Goal: Task Accomplishment & Management: Use online tool/utility

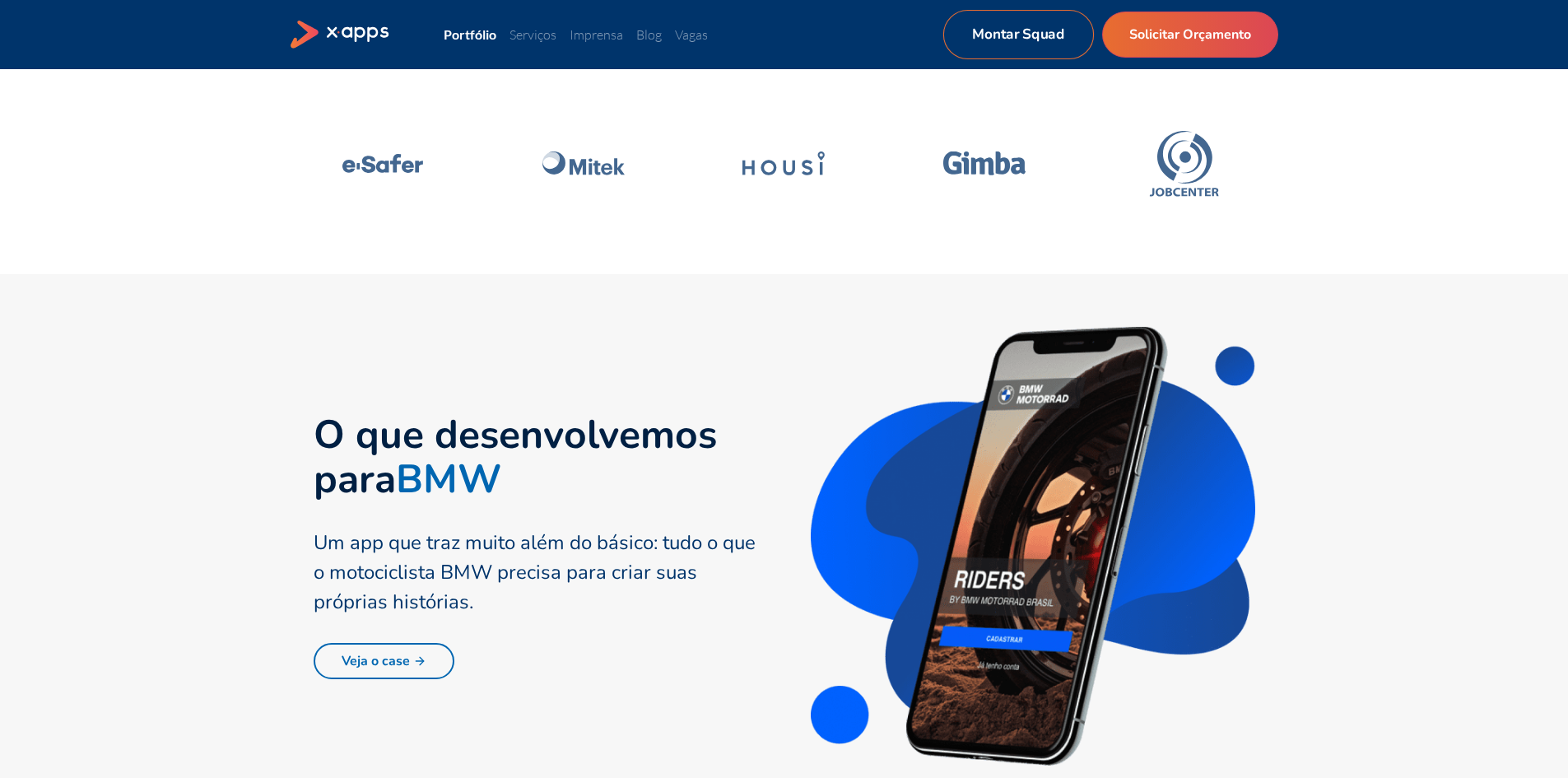
scroll to position [577, 0]
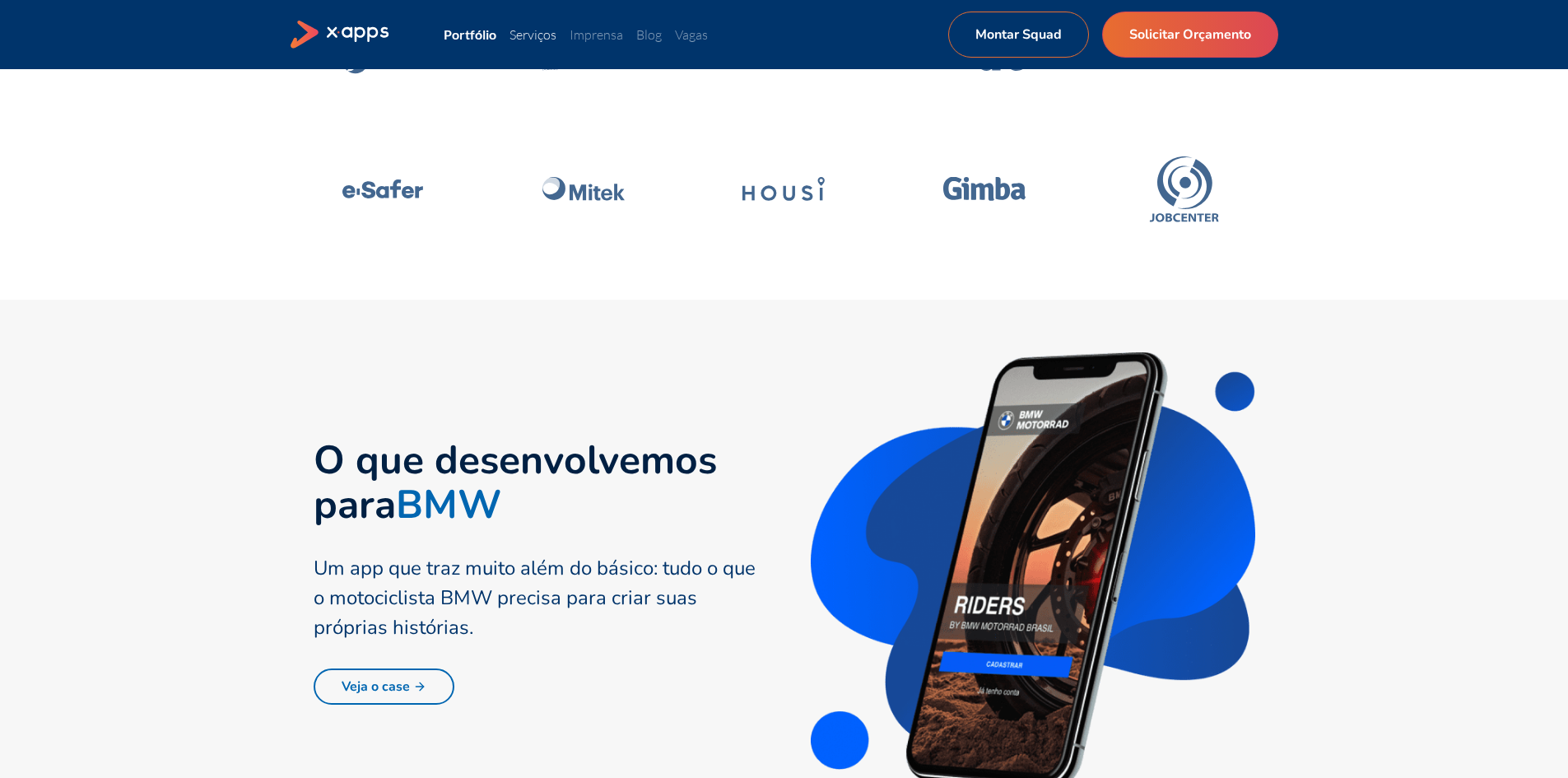
click at [543, 37] on link "Serviços" at bounding box center [532, 35] width 47 height 17
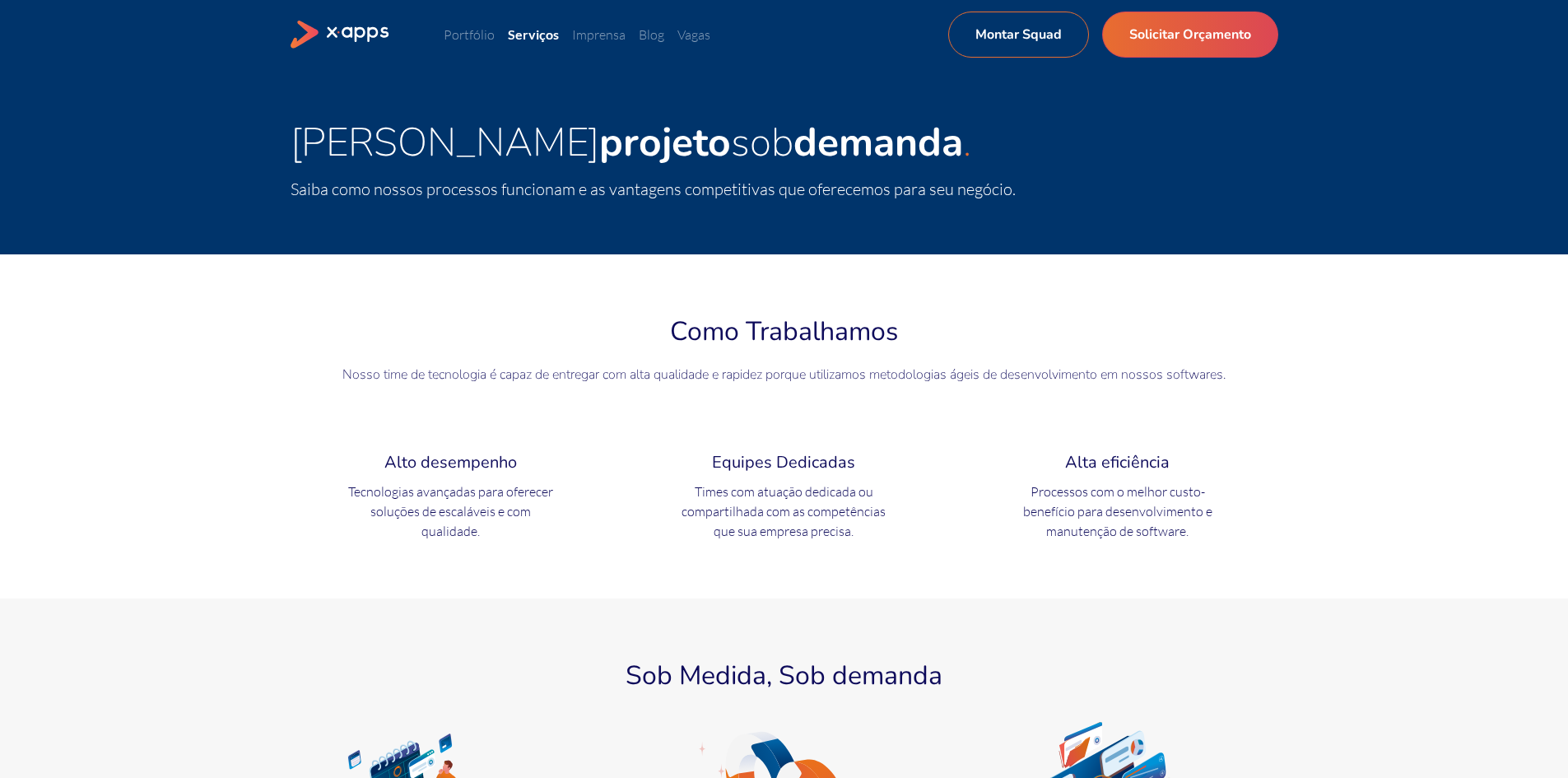
click at [574, 37] on ul "Portfólio Serviços Imprensa Blog Vagas Montar Squad Solicitar Orçamento" at bounding box center [695, 34] width 505 height 19
click at [593, 34] on link "Imprensa" at bounding box center [599, 35] width 53 height 17
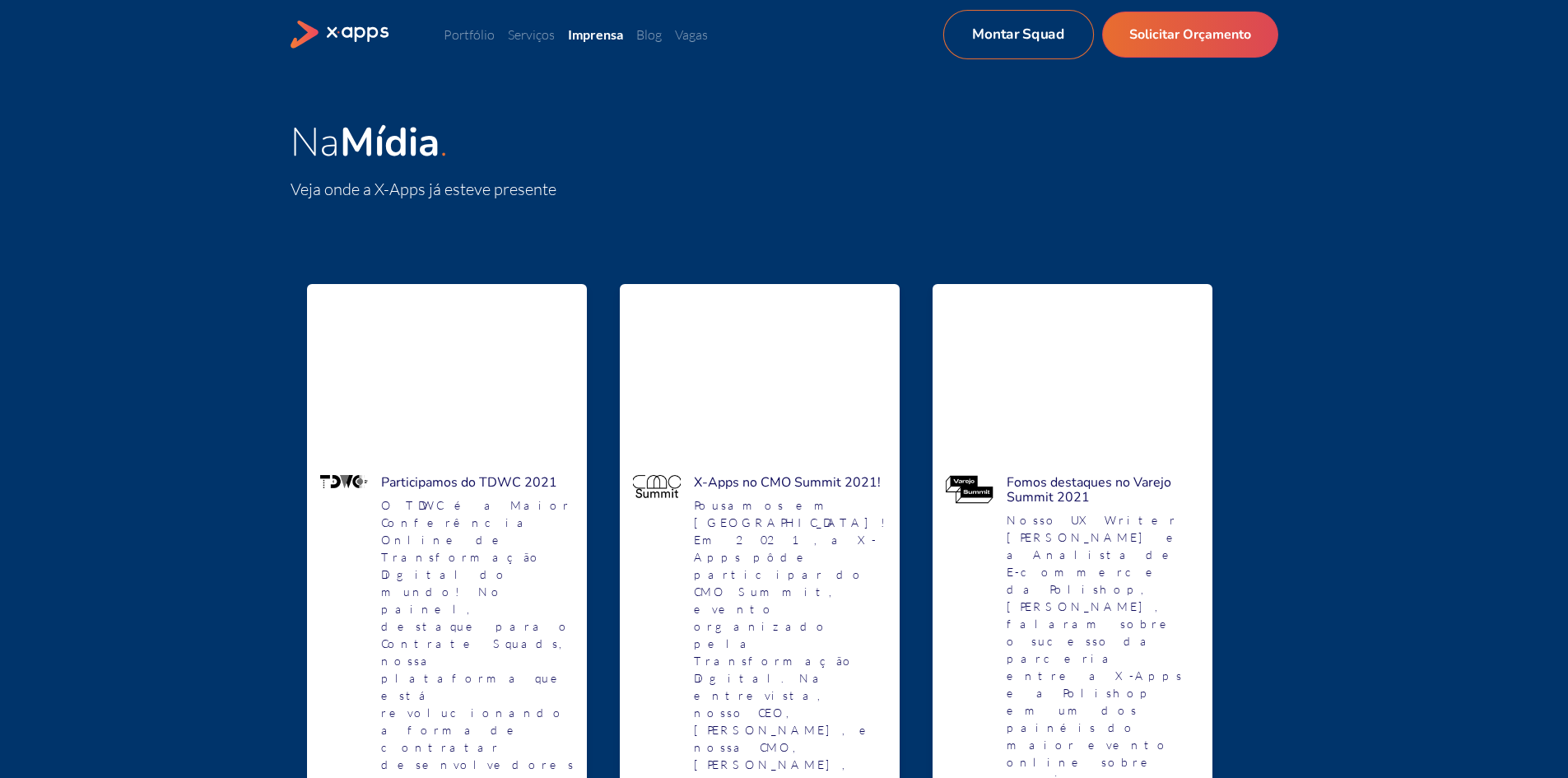
click at [1004, 38] on link "Montar Squad" at bounding box center [1017, 35] width 150 height 50
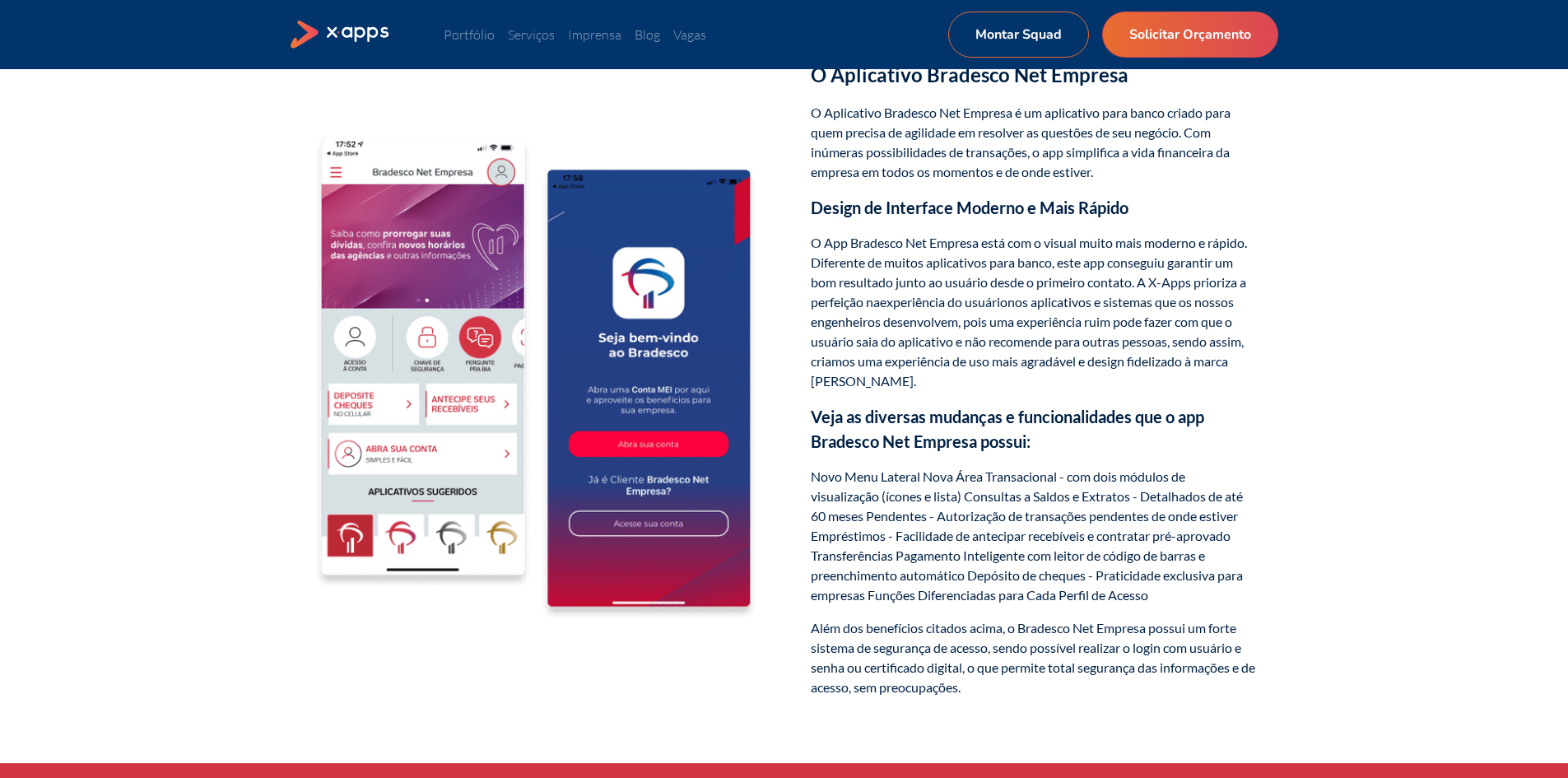
scroll to position [1400, 0]
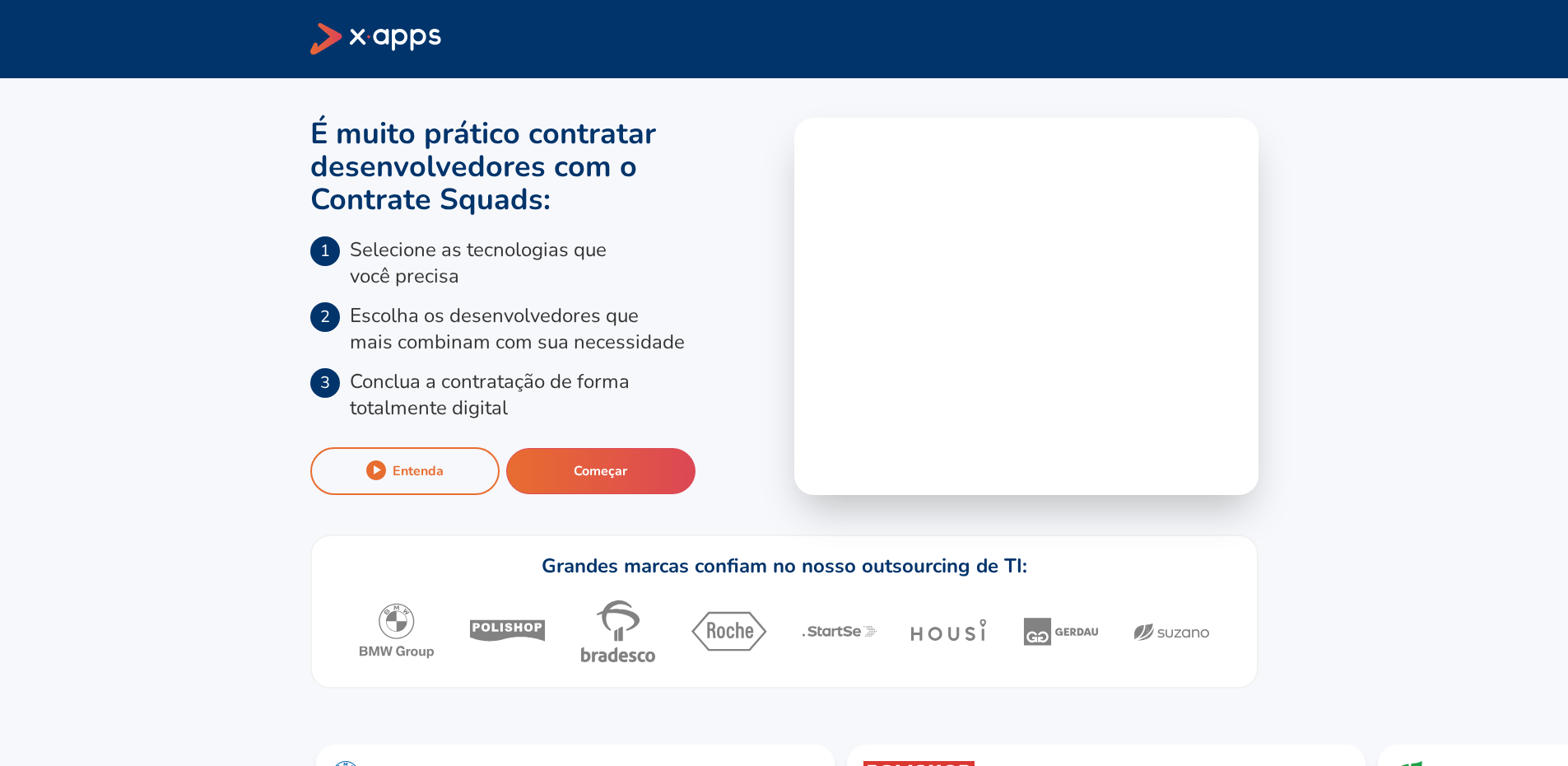
drag, startPoint x: 506, startPoint y: 316, endPoint x: 644, endPoint y: 394, distance: 158.5
click at [634, 396] on ol "1 Selecione as tecnologias que você precisa 2 Escolha os desenvolvedores que ma…" at bounding box center [541, 329] width 464 height 185
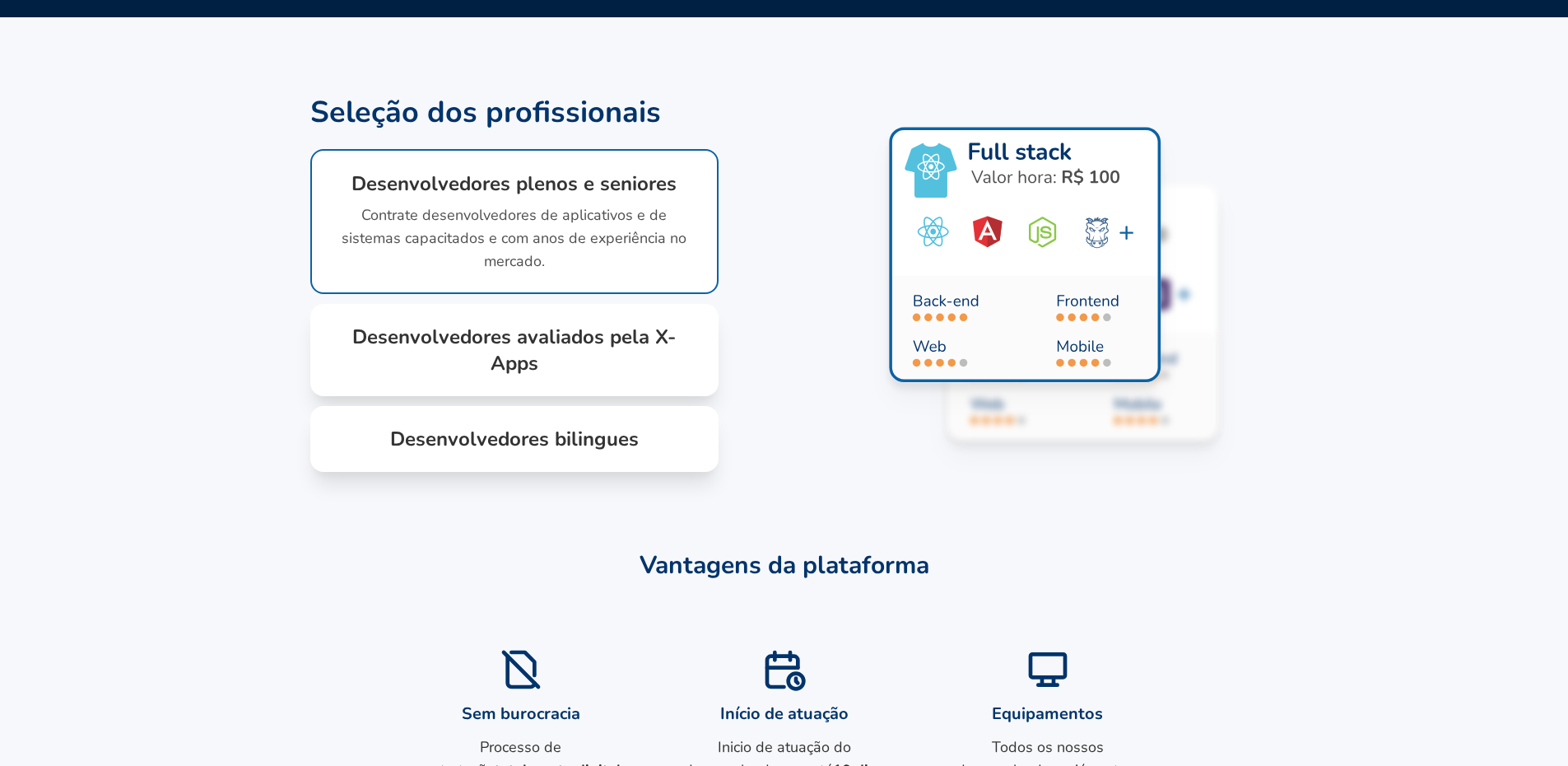
scroll to position [1153, 0]
click at [664, 395] on div "Desenvolvedores avaliados pela X-Apps Encontre desenvolvedores front end, back …" at bounding box center [514, 349] width 409 height 92
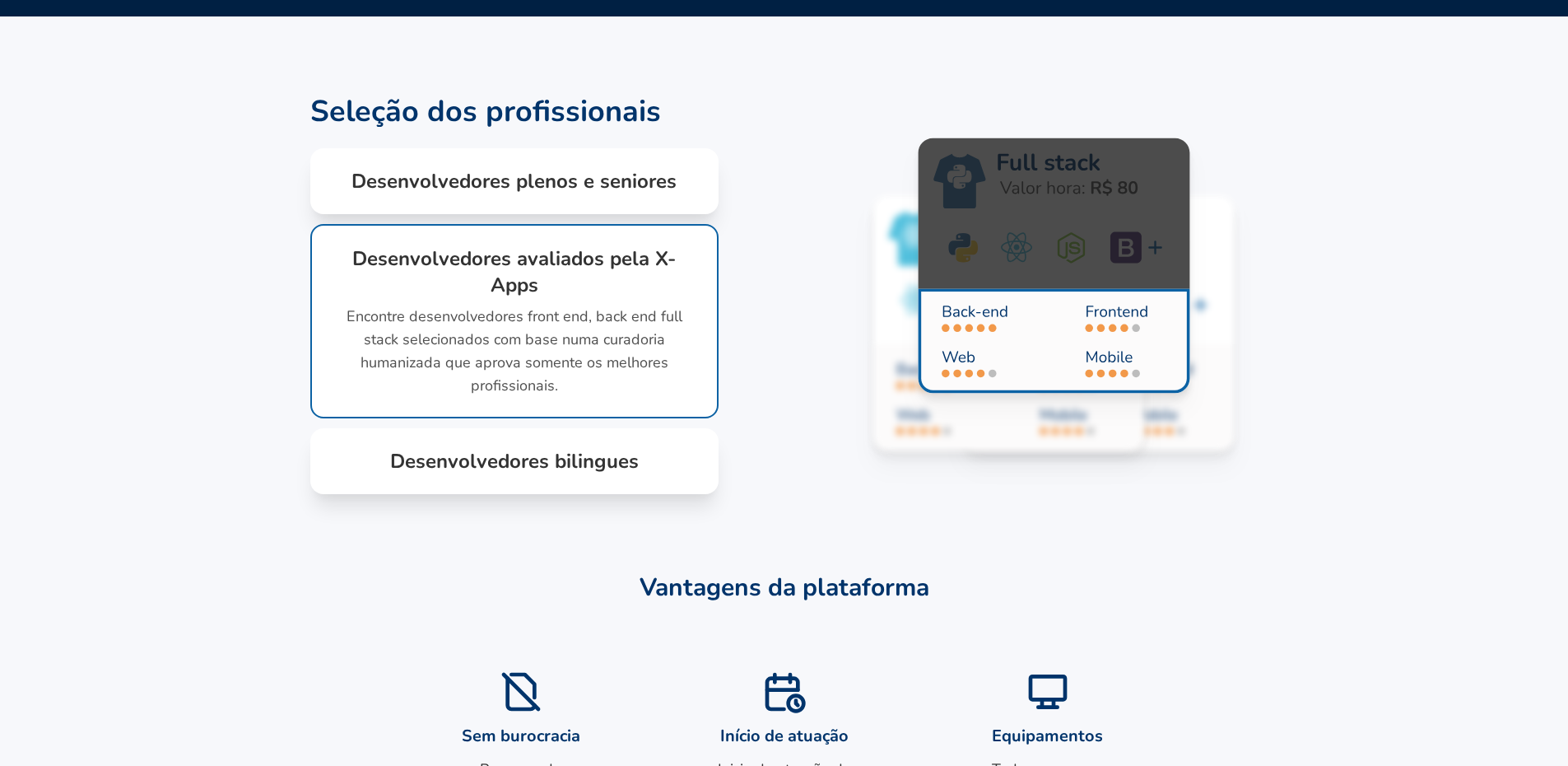
click at [563, 585] on div "É muito prático contratar desenvolvedores com o Contrate Squads : 1 Selecione a…" at bounding box center [784, 239] width 1568 height 2783
click at [566, 494] on div "Desenvolvedores bilingues Além de contratar desenvolvedores com anos de experiê…" at bounding box center [514, 461] width 409 height 66
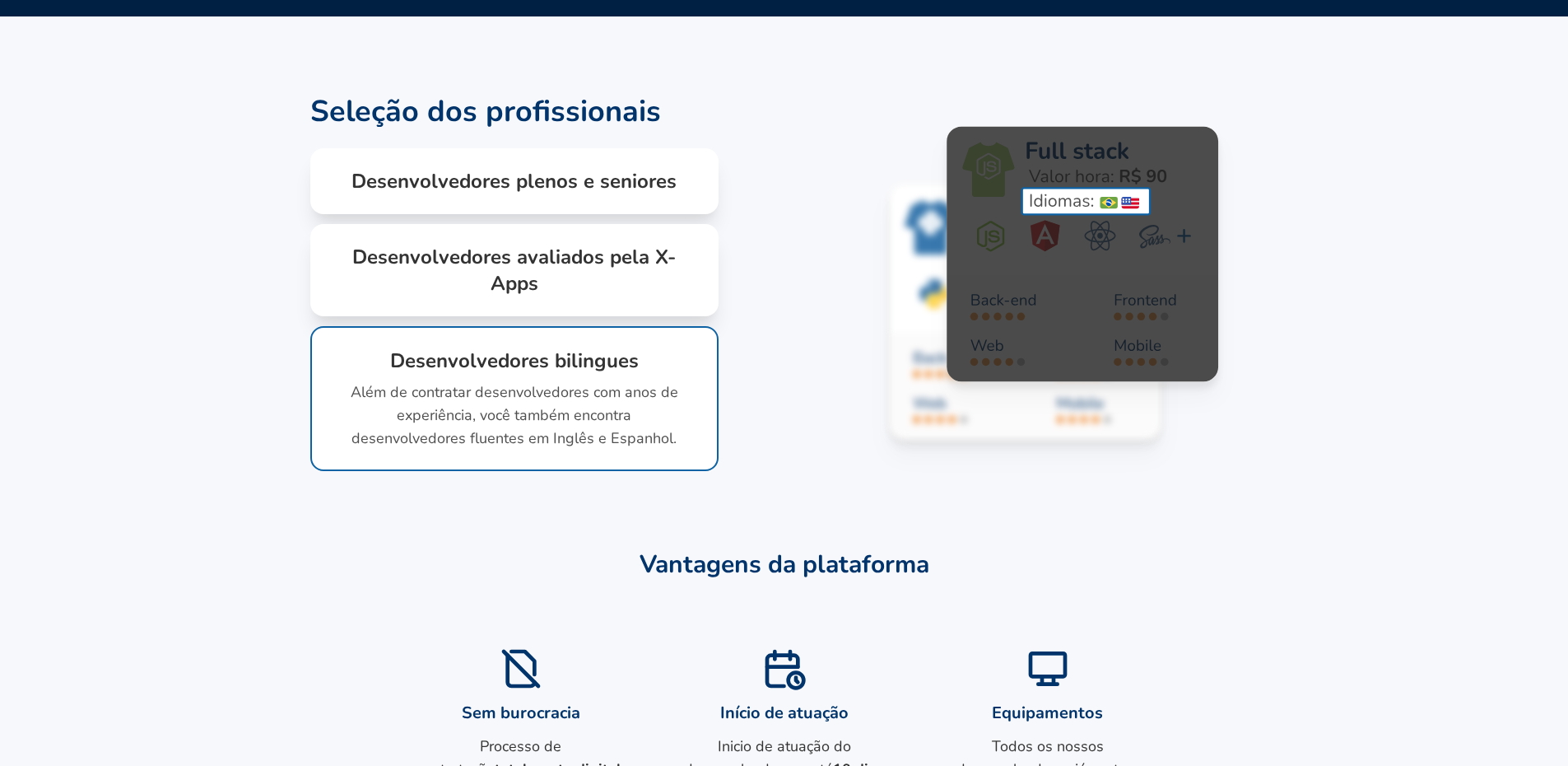
click at [561, 296] on h1 "Desenvolvedores avaliados pela X-Apps" at bounding box center [515, 269] width 356 height 53
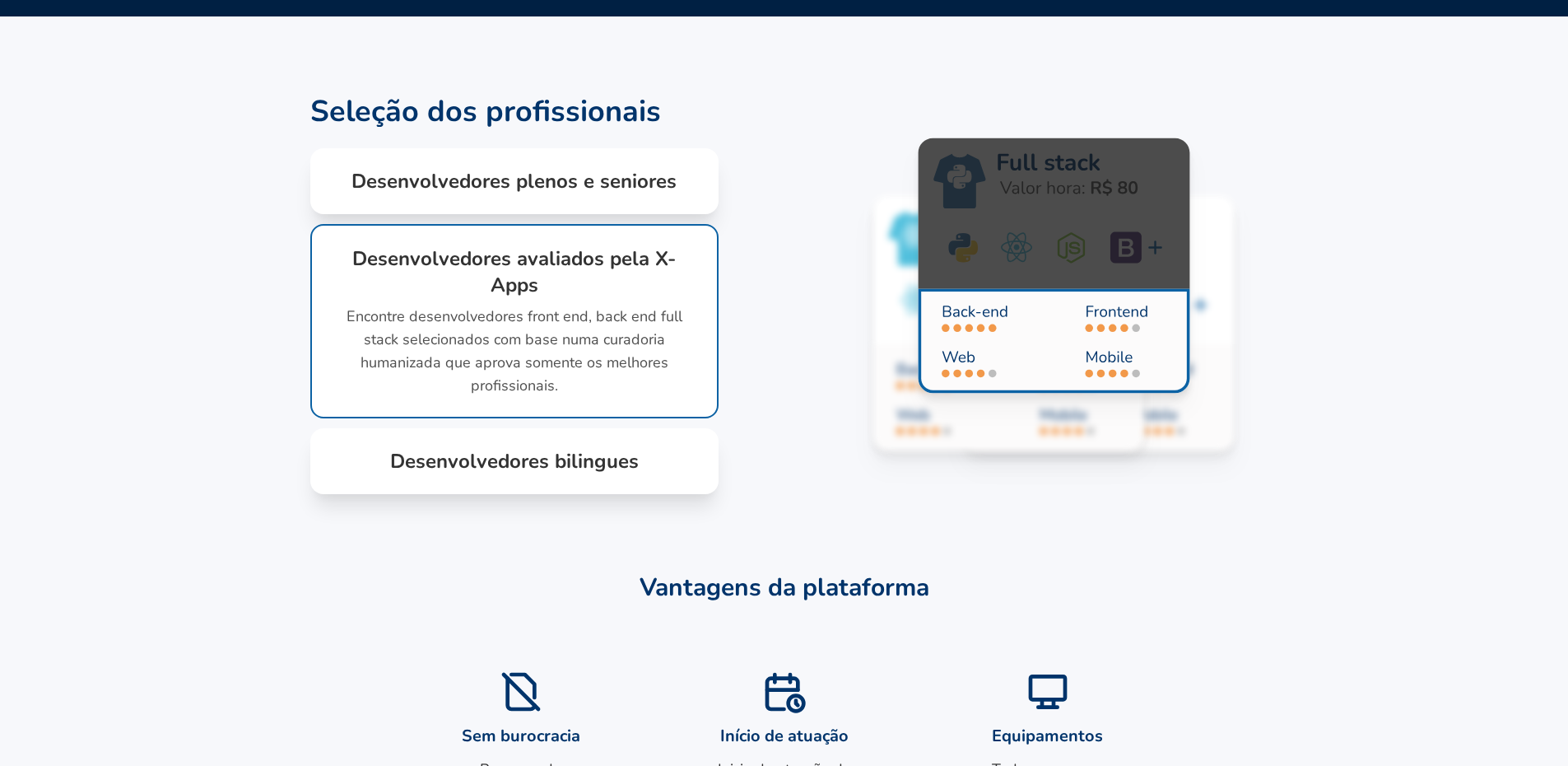
drag, startPoint x: 588, startPoint y: 281, endPoint x: 588, endPoint y: 293, distance: 12.0
click at [588, 214] on div "Desenvolvedores plenos e seniores Contrate desenvolvedores de aplicativos e de …" at bounding box center [514, 181] width 409 height 66
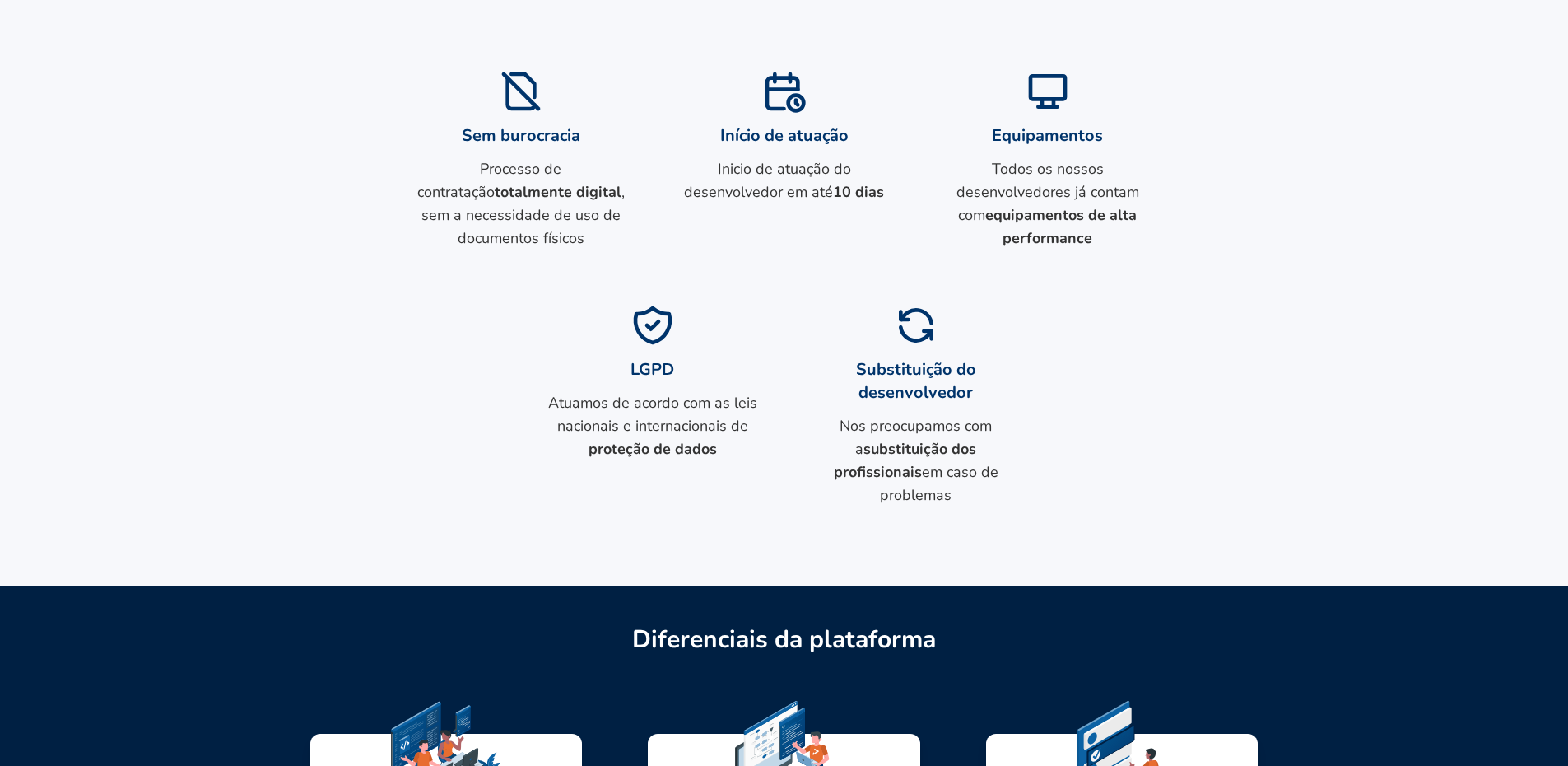
scroll to position [1729, 0]
drag, startPoint x: 731, startPoint y: 274, endPoint x: 849, endPoint y: 294, distance: 119.7
click at [846, 250] on div "Início de atuação Inicio de atuação do desenvolvedor em até 10 dias" at bounding box center [784, 160] width 210 height 181
click at [876, 203] on strong "10 dias" at bounding box center [858, 192] width 51 height 19
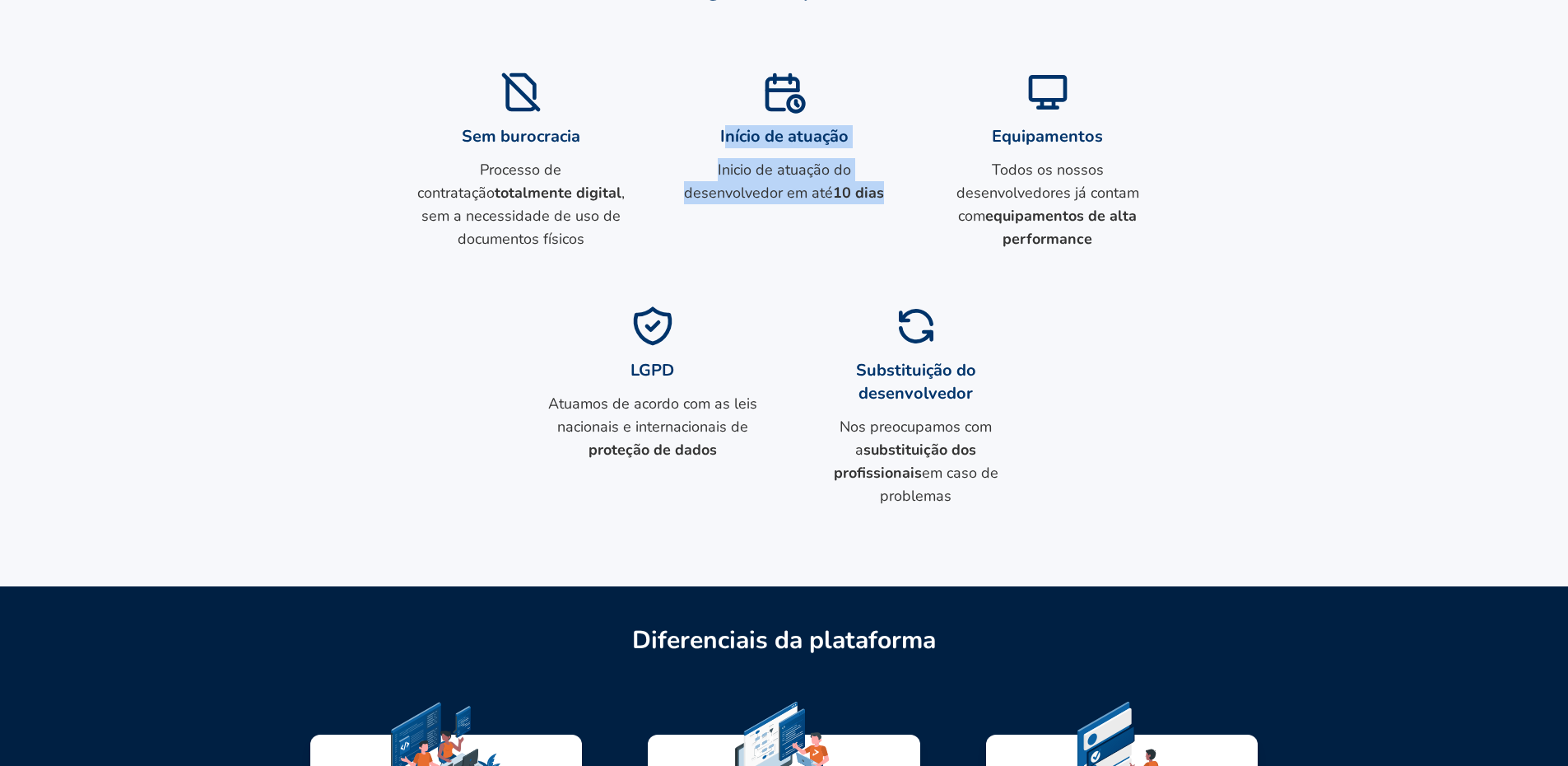
drag, startPoint x: 887, startPoint y: 273, endPoint x: 734, endPoint y: 231, distance: 158.7
click at [733, 233] on div "Início de atuação Inicio de atuação do desenvolvedor em até 10 dias" at bounding box center [784, 160] width 210 height 181
click at [863, 149] on h1 "Início de atuação" at bounding box center [784, 137] width 210 height 23
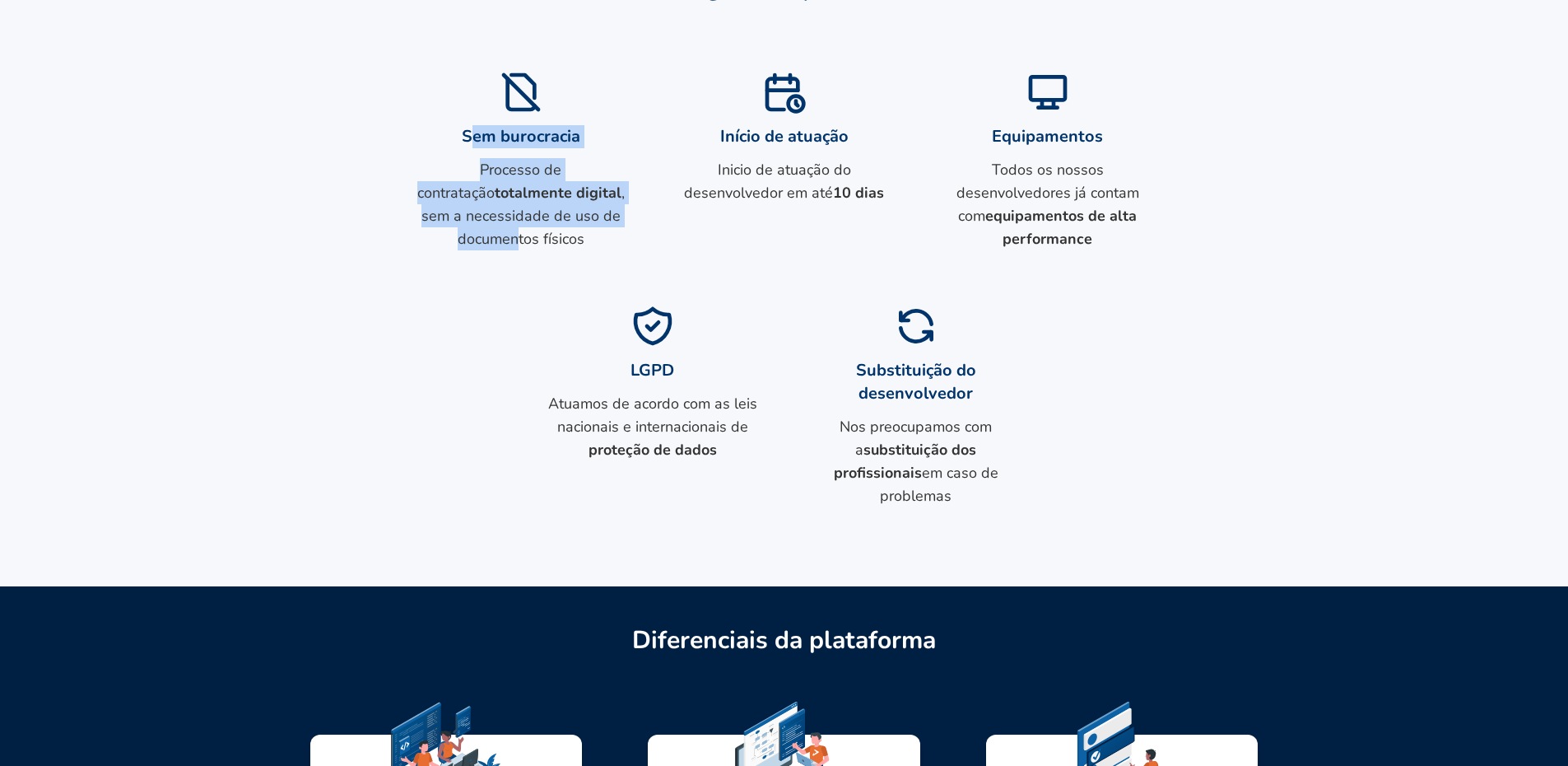
drag, startPoint x: 486, startPoint y: 243, endPoint x: 580, endPoint y: 327, distance: 126.1
click at [532, 250] on div "Sem burocracia Processo de contratação totalmente digital , sem a necessidade d…" at bounding box center [521, 160] width 210 height 181
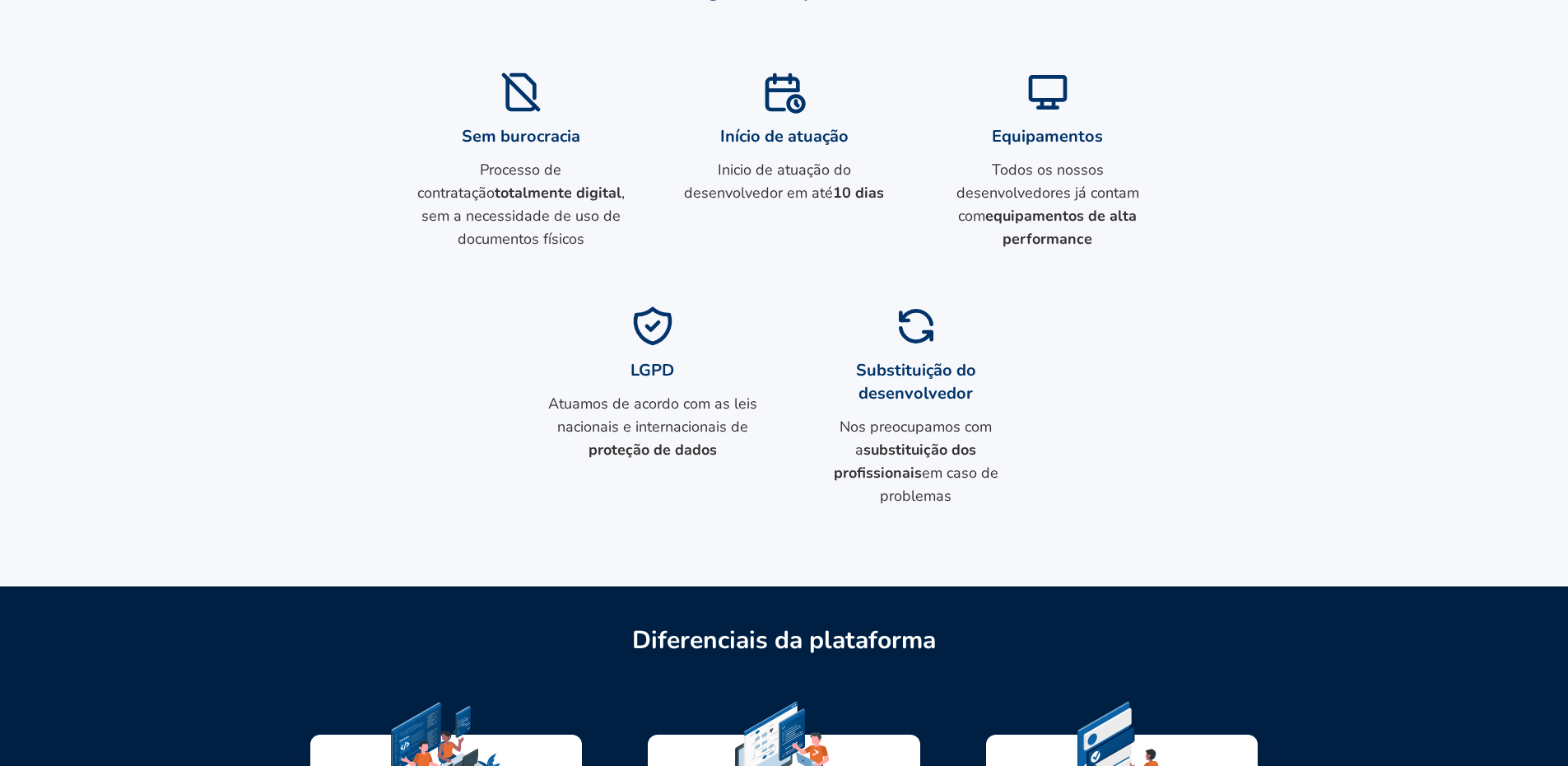
drag, startPoint x: 583, startPoint y: 326, endPoint x: 649, endPoint y: 353, distance: 71.3
click at [588, 250] on p "Processo de contratação totalmente digital , sem a necessidade de uso de docume…" at bounding box center [521, 204] width 210 height 92
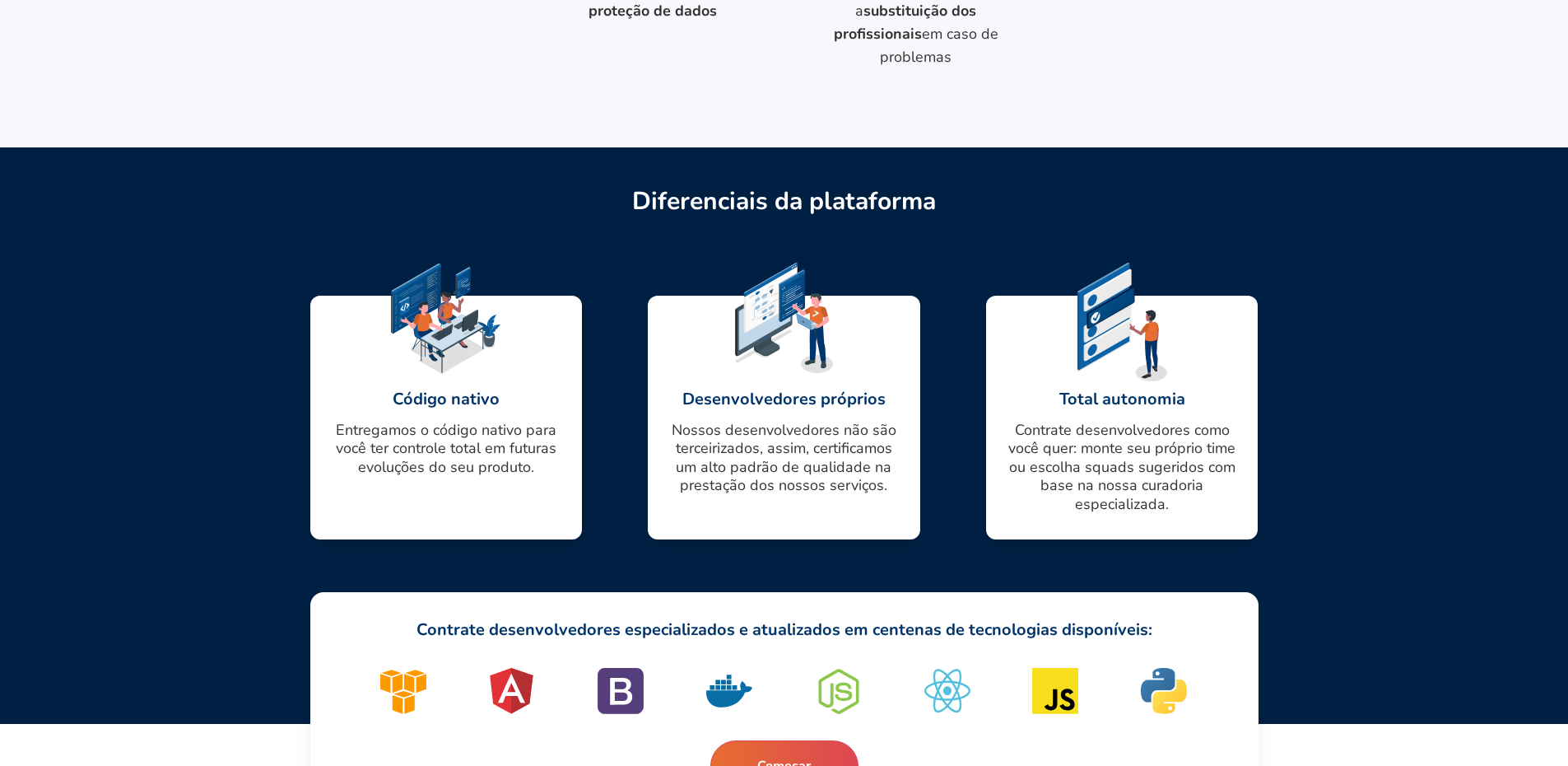
scroll to position [2317, 0]
